Goal: Task Accomplishment & Management: Complete application form

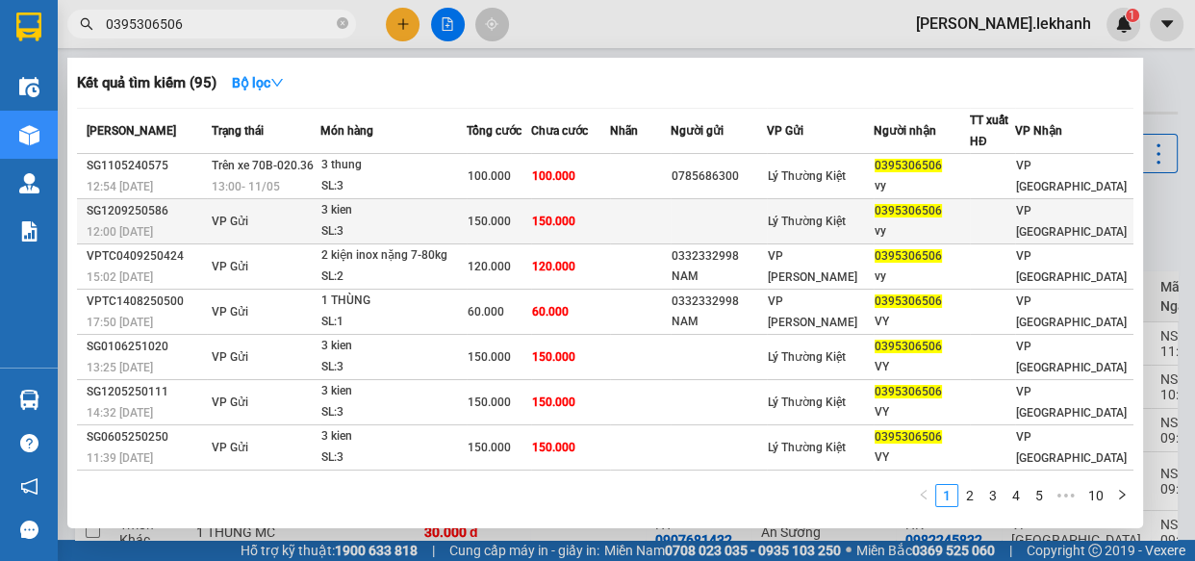
type input "0395306506"
click at [254, 218] on td "VP Gửi" at bounding box center [264, 221] width 114 height 45
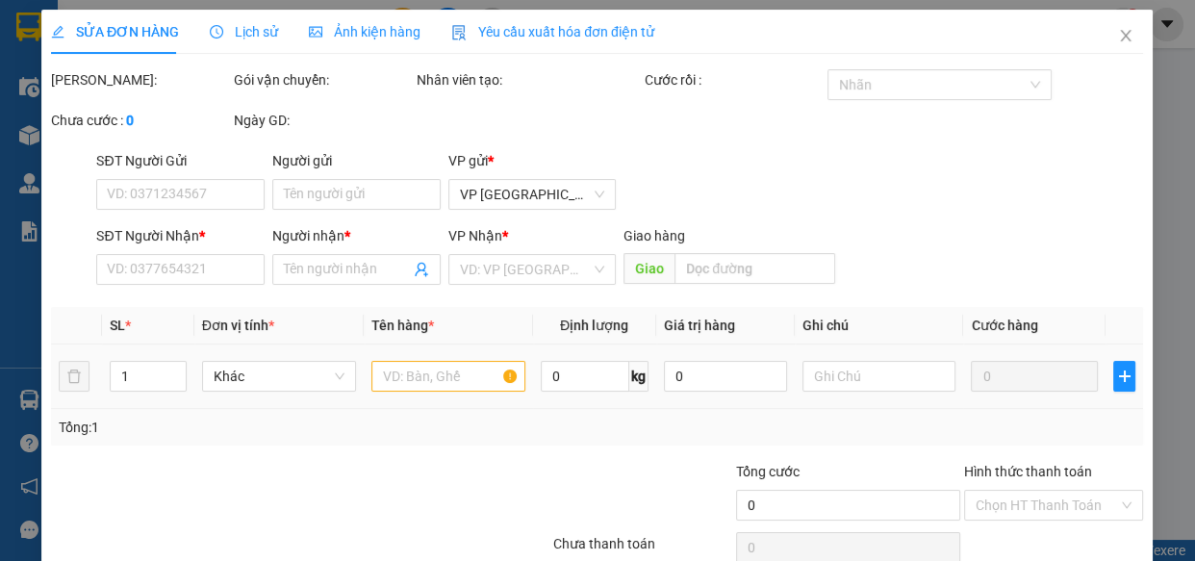
type input "0395306506"
type input "vy"
type input "150.000"
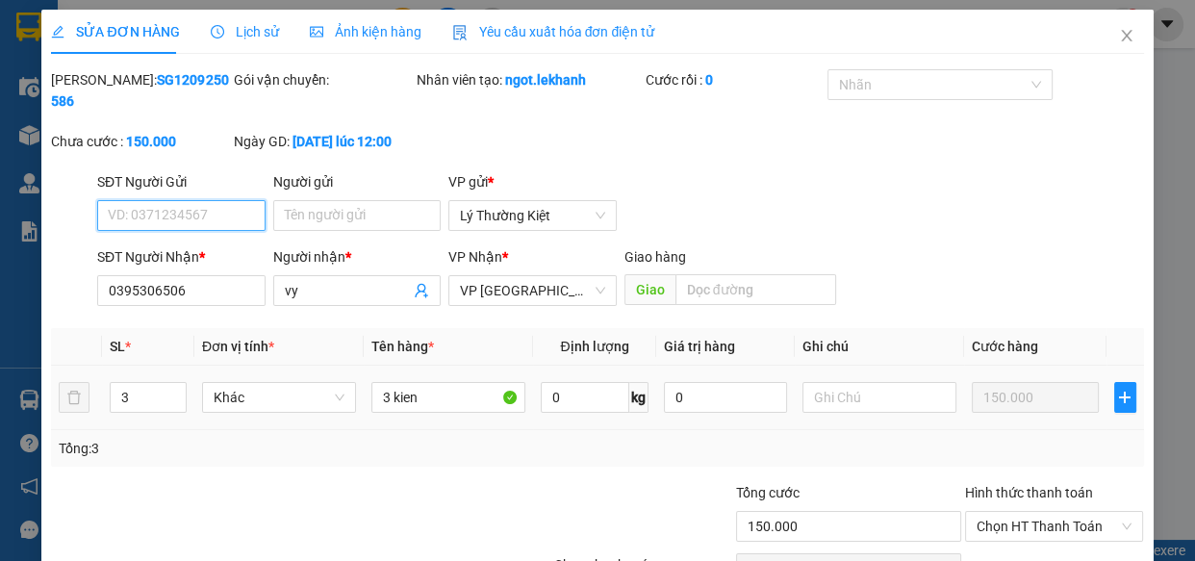
scroll to position [109, 0]
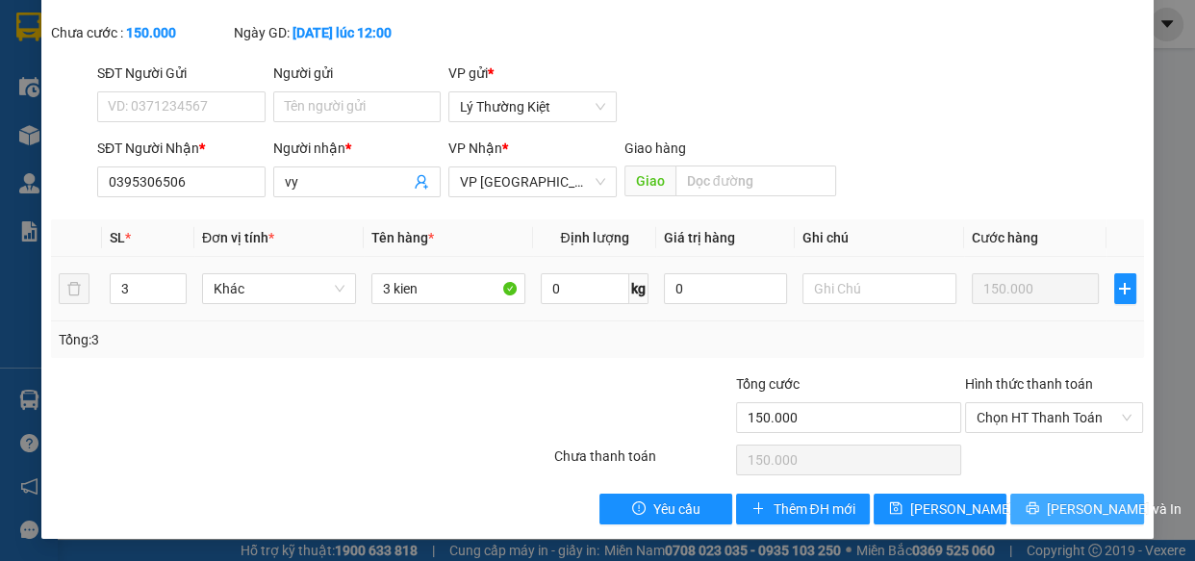
click at [1061, 502] on span "[PERSON_NAME] và In" at bounding box center [1114, 509] width 135 height 21
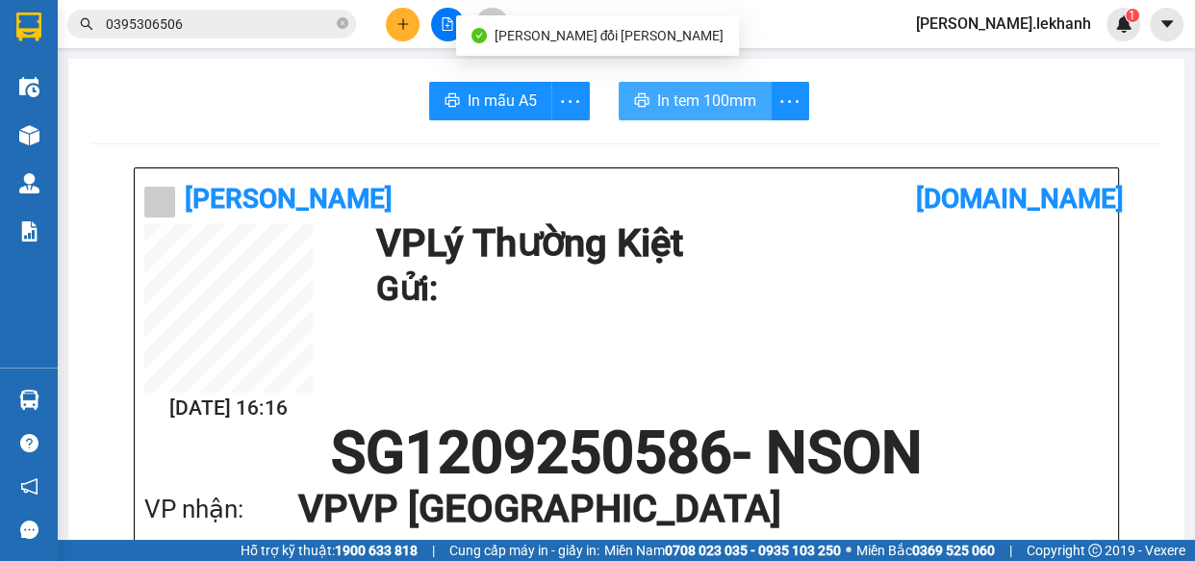
click at [704, 101] on span "In tem 100mm" at bounding box center [706, 101] width 99 height 24
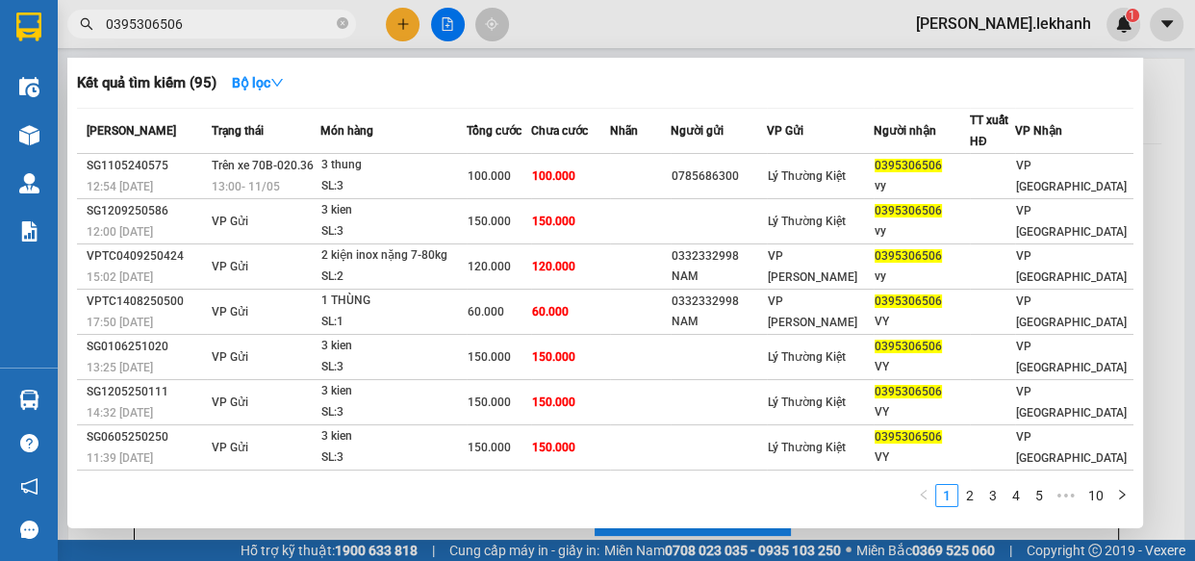
click at [202, 11] on span "0395306506" at bounding box center [211, 24] width 289 height 29
click at [247, 23] on input "0395306506" at bounding box center [219, 23] width 227 height 21
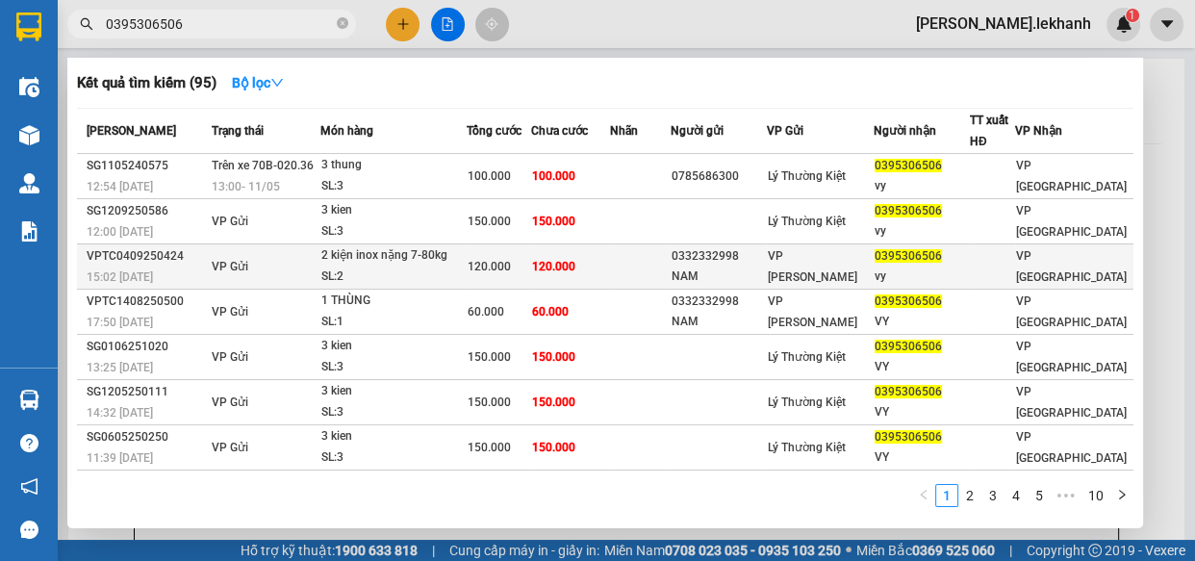
click at [610, 250] on td "120.000" at bounding box center [570, 266] width 79 height 45
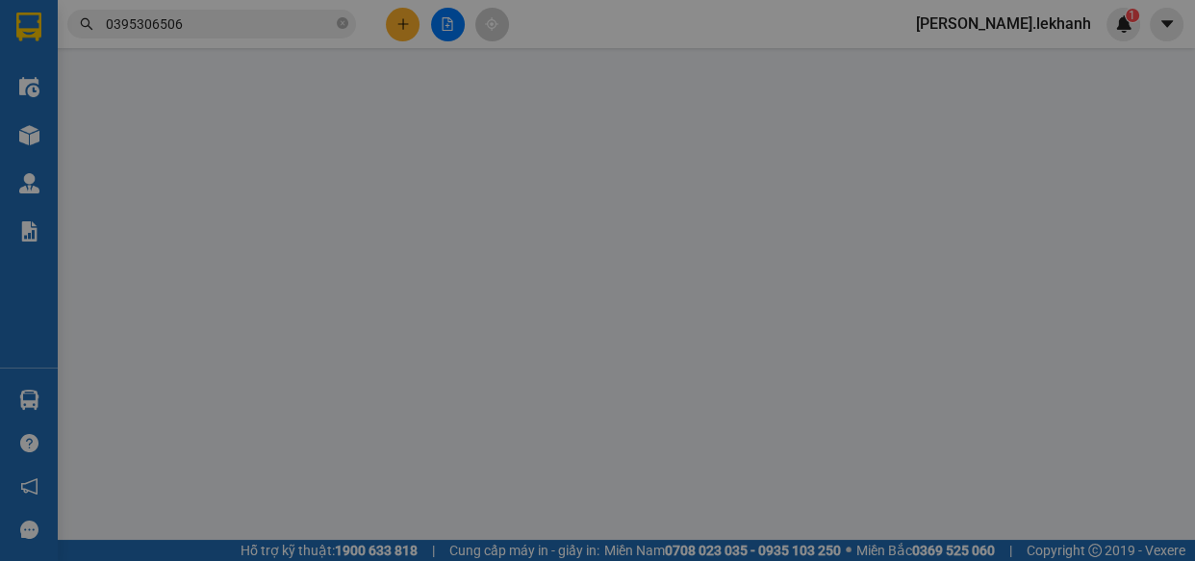
type input "0332332998"
type input "NAM"
type input "0395306506"
type input "vy"
type input "120.000"
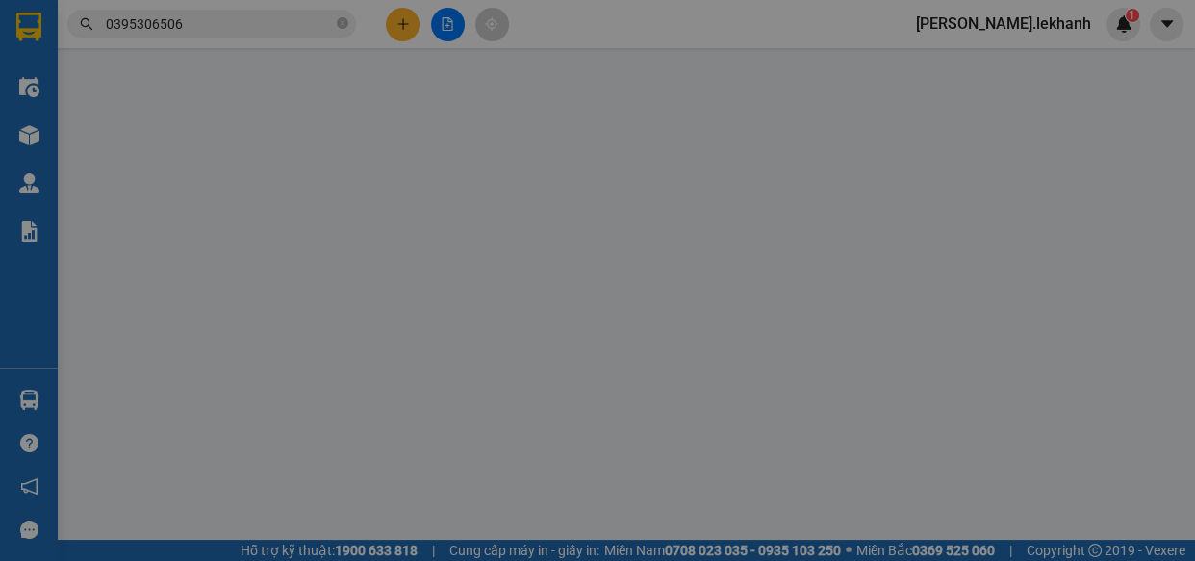
type input "120.000"
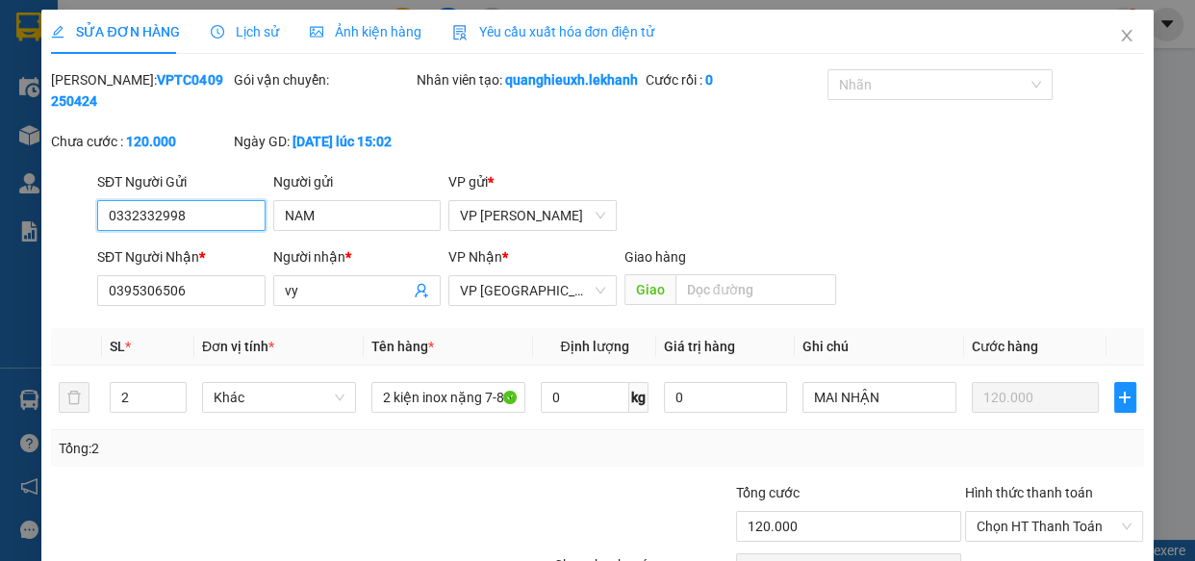
scroll to position [130, 0]
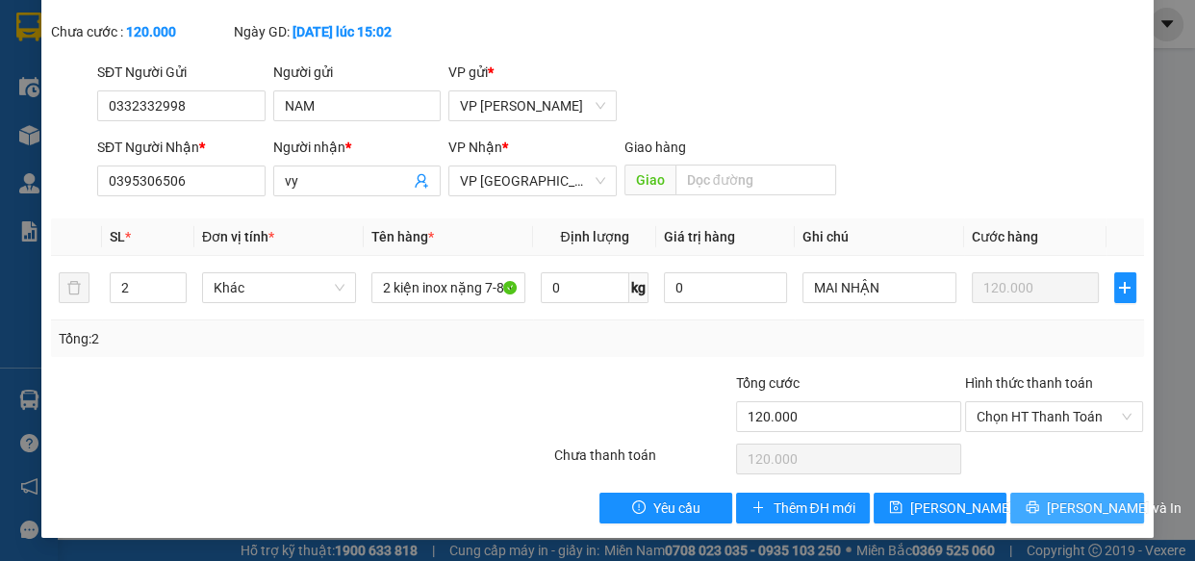
click at [1074, 518] on span "Lưu và In" at bounding box center [1114, 508] width 135 height 21
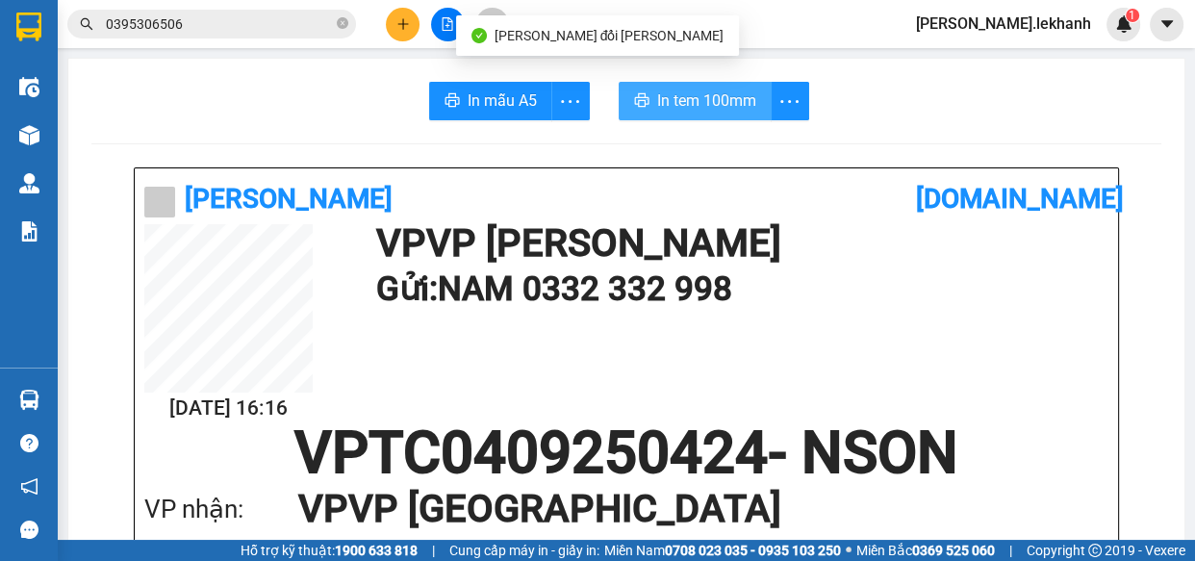
click at [675, 92] on span "In tem 100mm" at bounding box center [706, 101] width 99 height 24
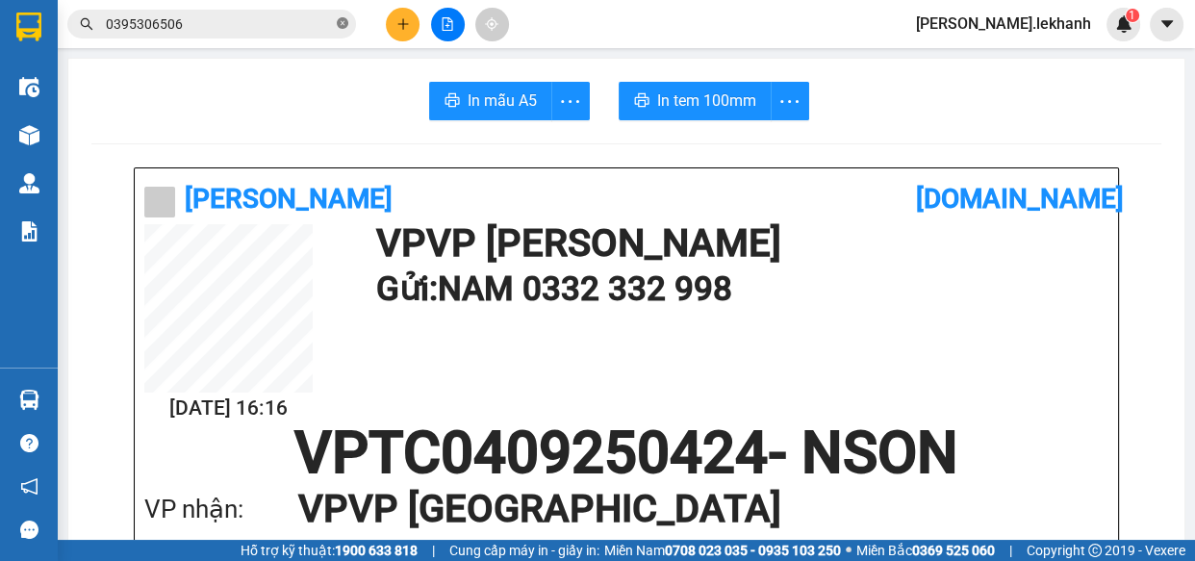
click at [345, 22] on icon "close-circle" at bounding box center [343, 23] width 12 height 12
click at [334, 23] on span at bounding box center [211, 24] width 289 height 29
click at [336, 22] on span at bounding box center [211, 24] width 289 height 29
click at [337, 22] on span at bounding box center [343, 23] width 12 height 21
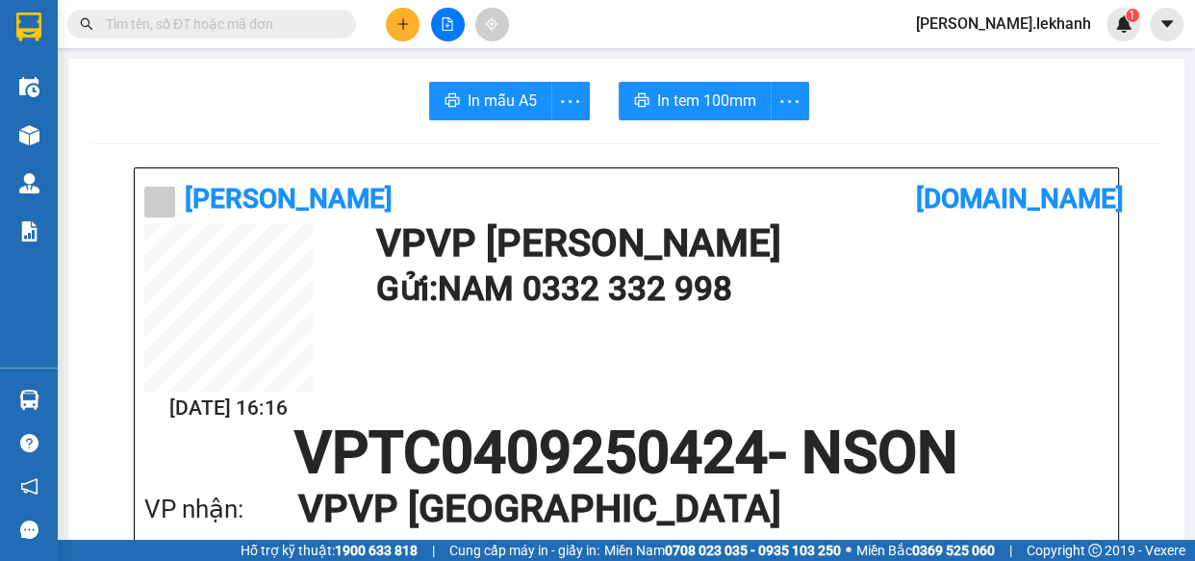
click at [141, 17] on input "text" at bounding box center [219, 23] width 227 height 21
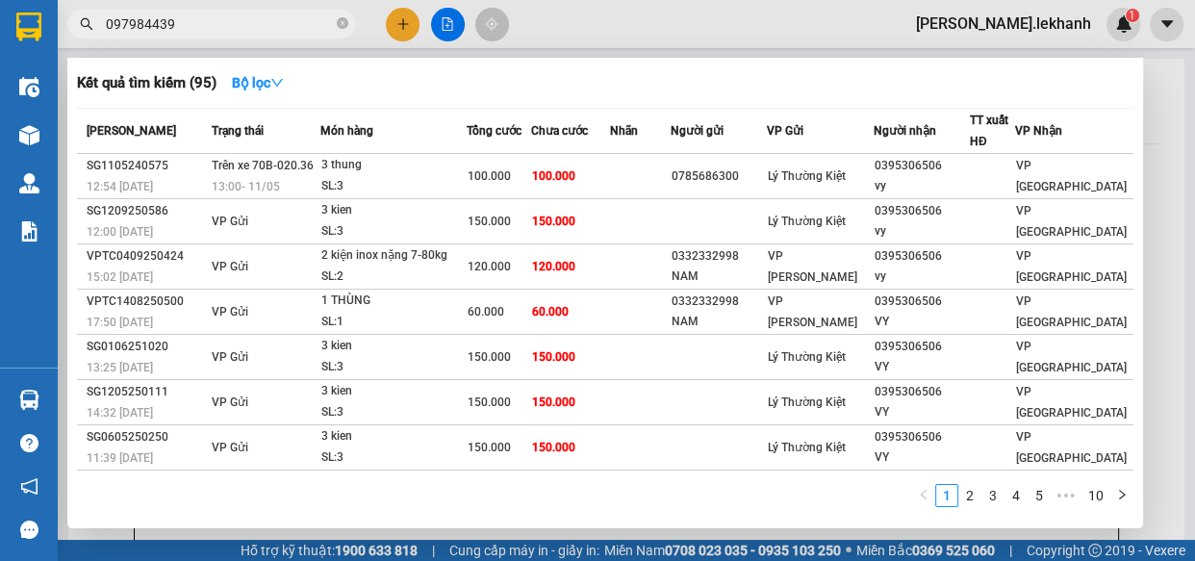
type input "0979844399"
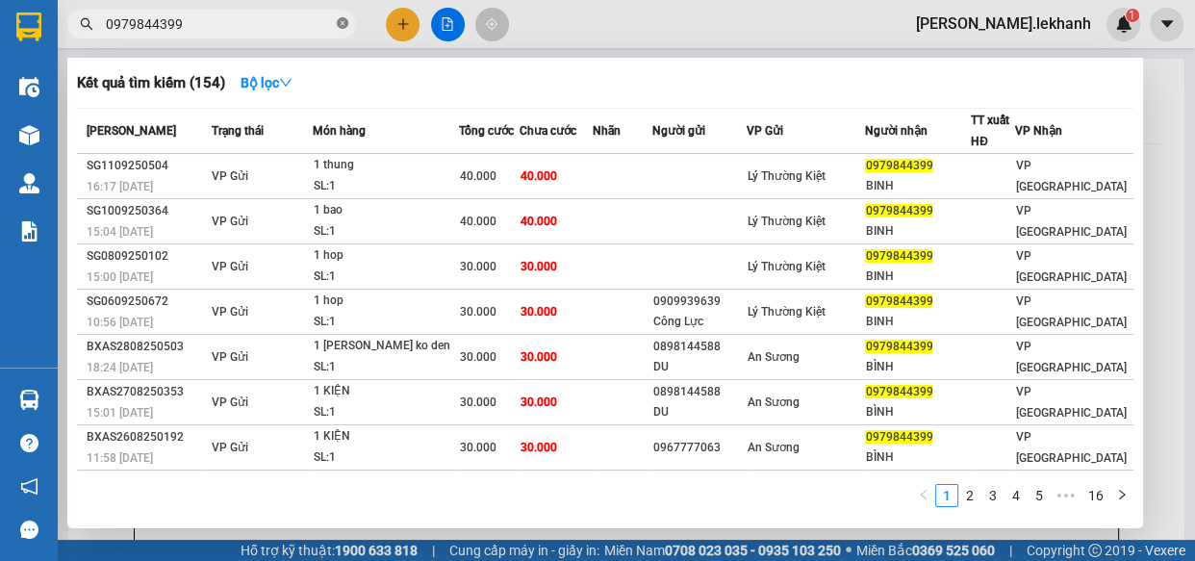
click at [343, 28] on icon "close-circle" at bounding box center [343, 23] width 12 height 12
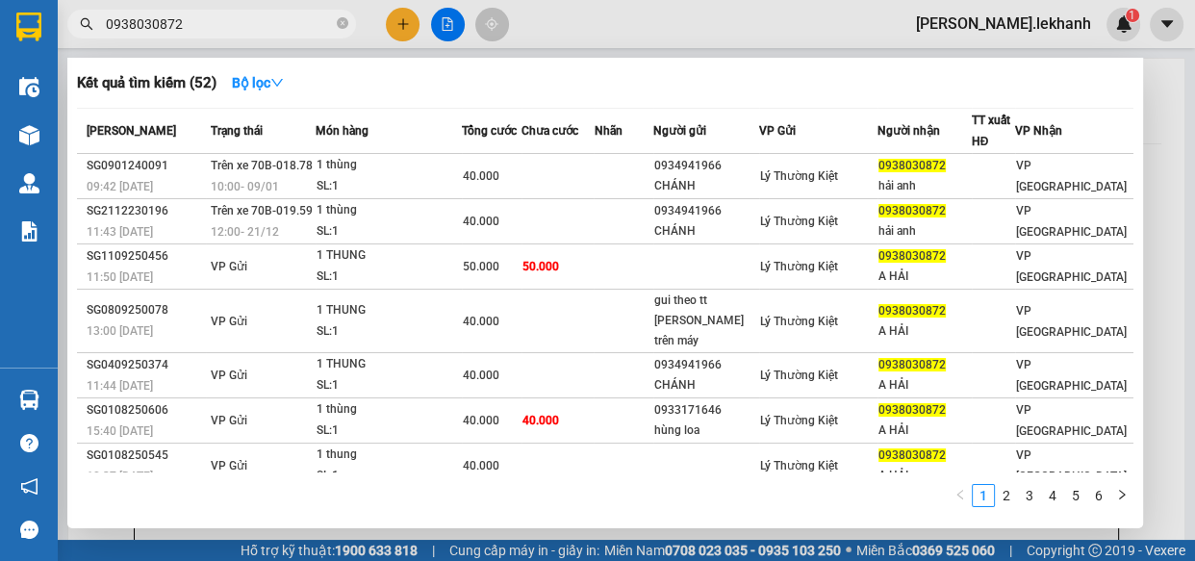
type input "0938030872"
click at [628, 41] on div at bounding box center [597, 280] width 1195 height 561
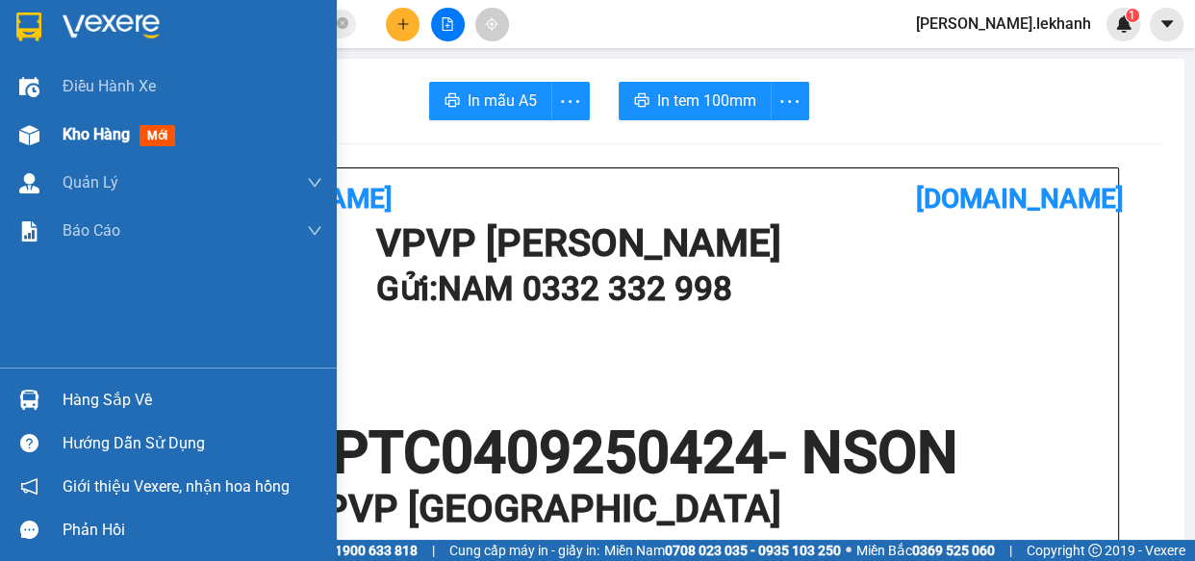
click at [38, 135] on div at bounding box center [30, 135] width 34 height 34
